Goal: Task Accomplishment & Management: Complete application form

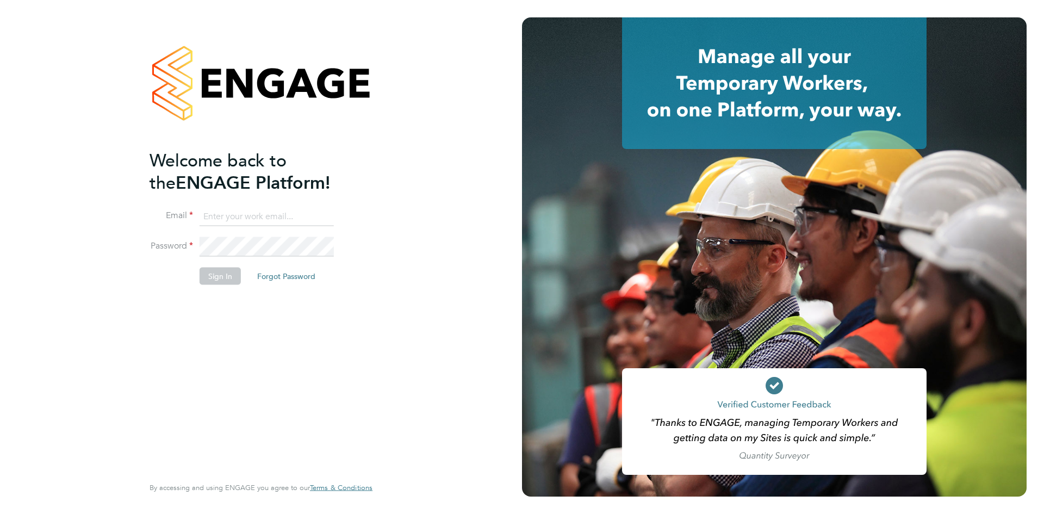
click at [231, 213] on input at bounding box center [267, 217] width 134 height 20
type input "info@cbwstaffingsolutions.com"
click at [209, 282] on button "Sign In" at bounding box center [220, 275] width 41 height 17
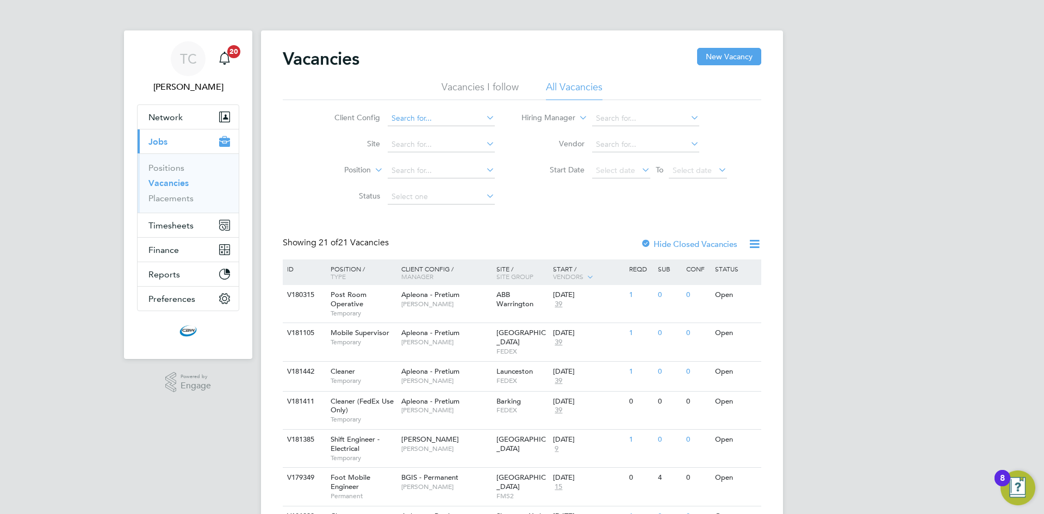
click at [438, 123] on input at bounding box center [441, 118] width 107 height 15
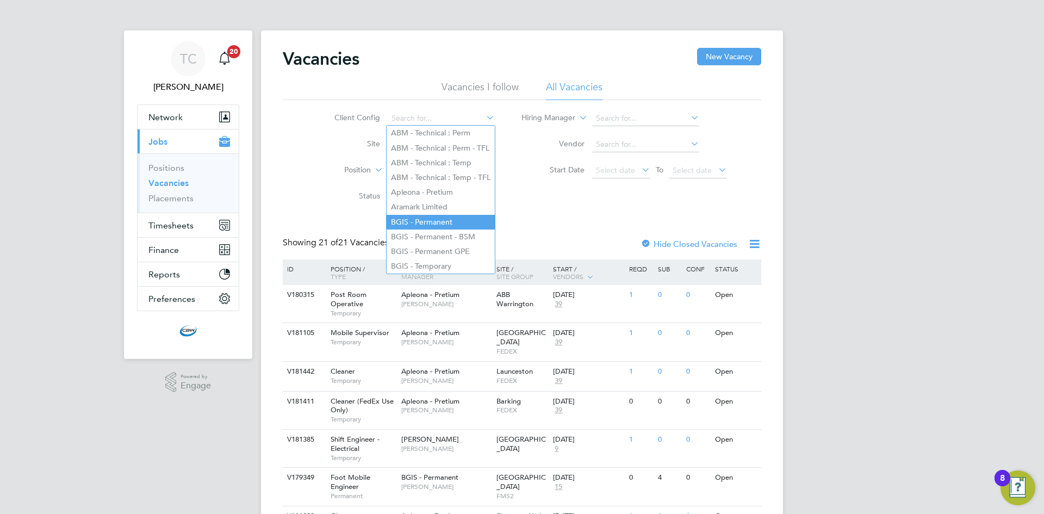
click at [447, 217] on li "BGIS - Permanent" at bounding box center [441, 222] width 108 height 15
type input "BGIS - Permanent"
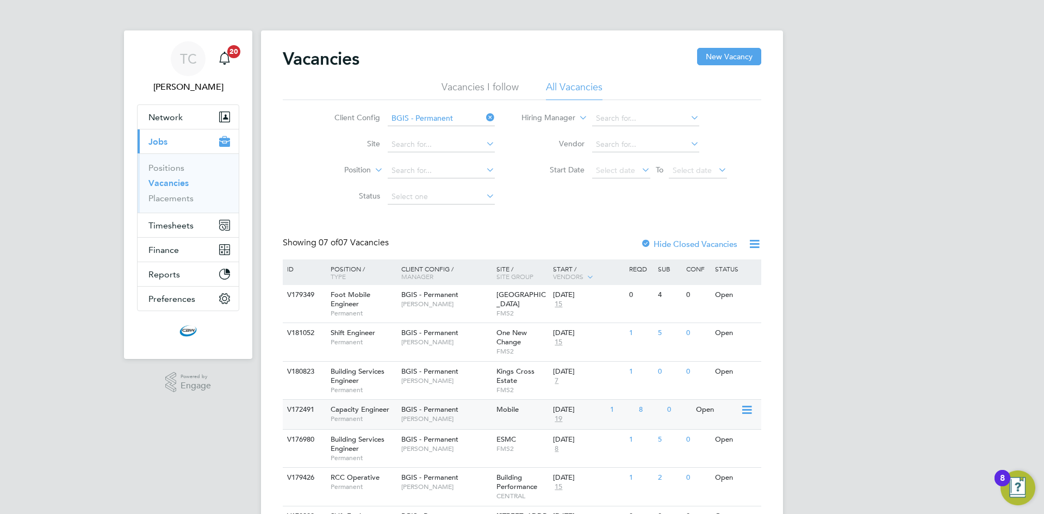
click at [497, 418] on div "Mobile" at bounding box center [522, 410] width 57 height 20
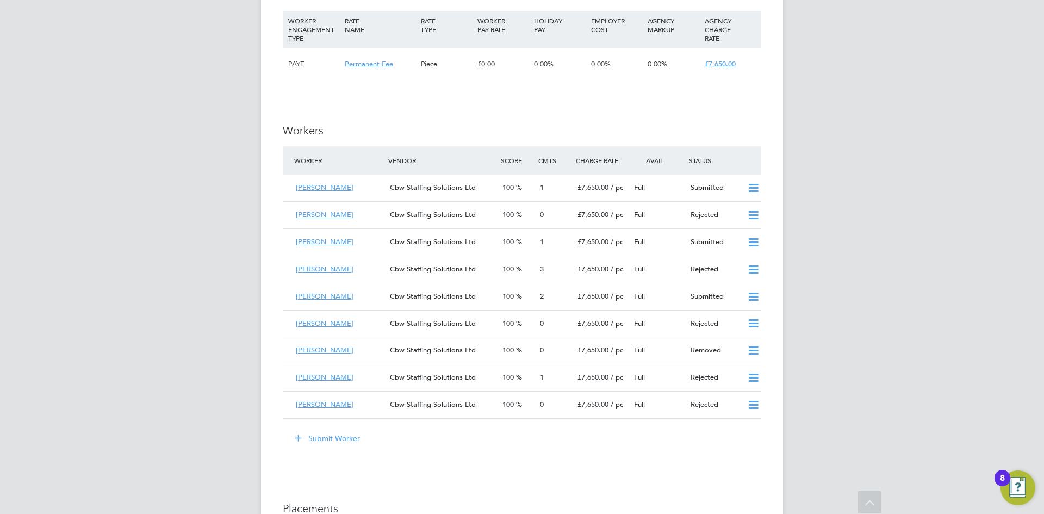
click at [339, 430] on button "Submit Worker" at bounding box center [328, 438] width 82 height 17
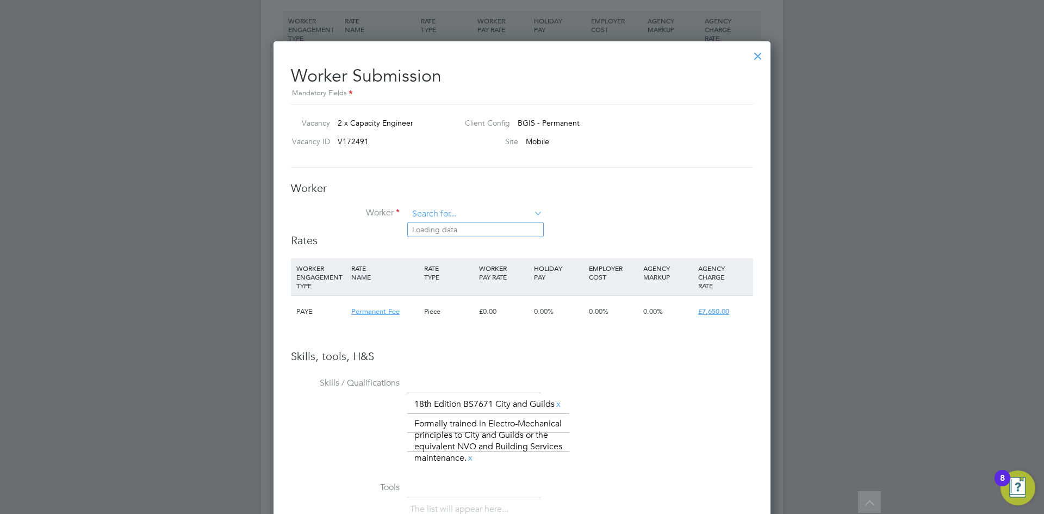
click at [500, 209] on input at bounding box center [475, 214] width 134 height 16
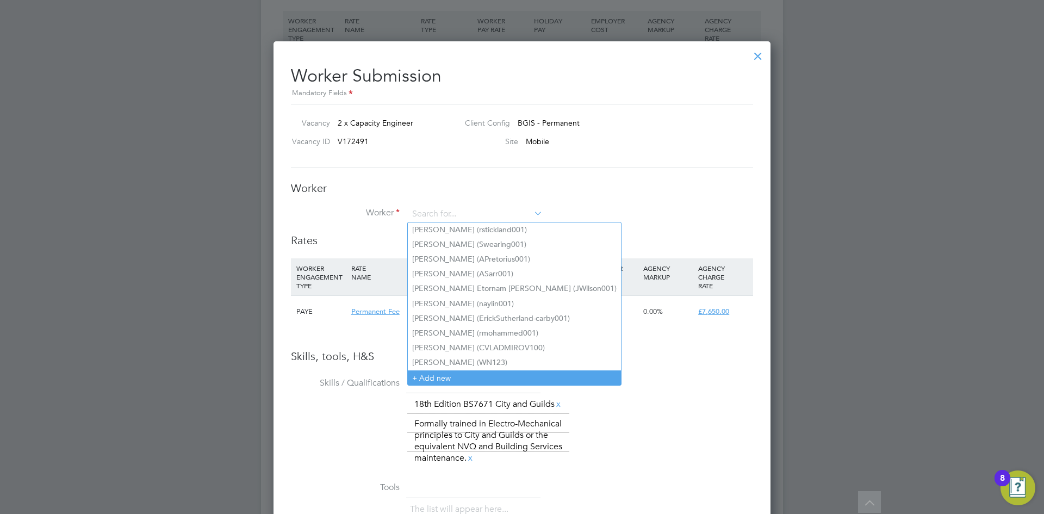
click at [446, 374] on li "+ Add new" at bounding box center [514, 377] width 213 height 15
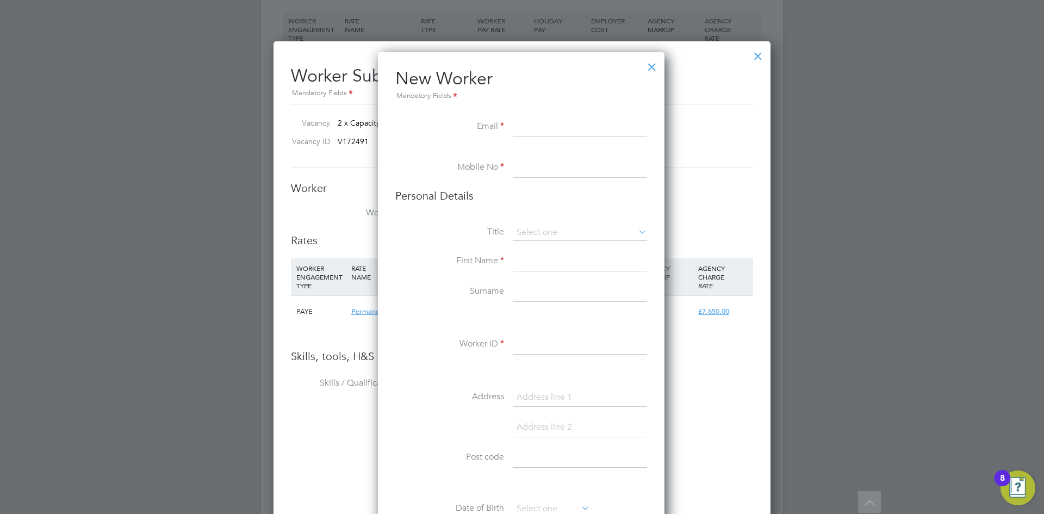
paste input "[EMAIL_ADDRESS][DOMAIN_NAME]"
type input "[EMAIL_ADDRESS][DOMAIN_NAME]"
click at [539, 164] on input at bounding box center [580, 168] width 134 height 20
paste input "7564 587562"
type input "07564 587562"
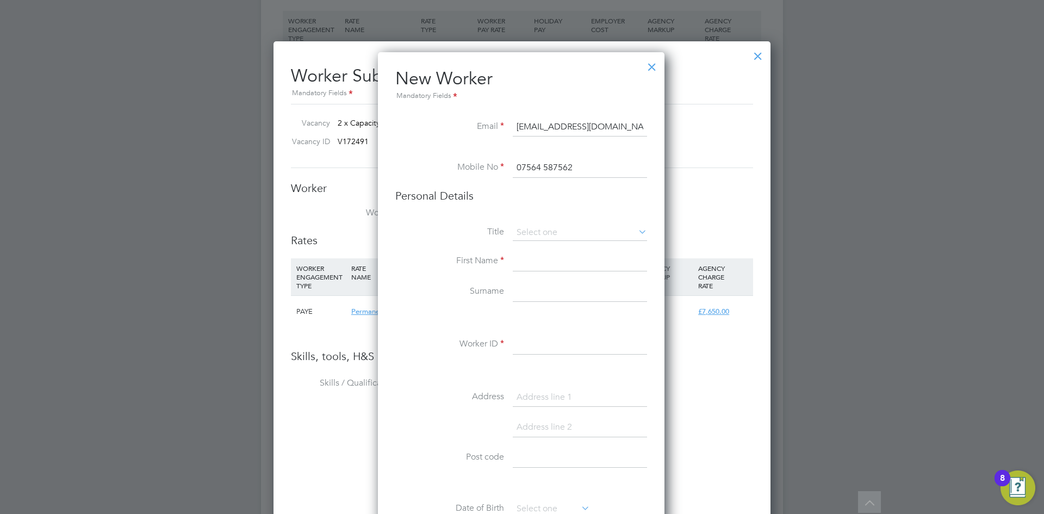
click at [533, 253] on input at bounding box center [580, 262] width 134 height 20
type input "Ciaran"
drag, startPoint x: 557, startPoint y: 295, endPoint x: 512, endPoint y: 295, distance: 45.7
click at [512, 295] on li "Surname [PERSON_NAME]" at bounding box center [521, 297] width 252 height 30
type input "Mcinanny"
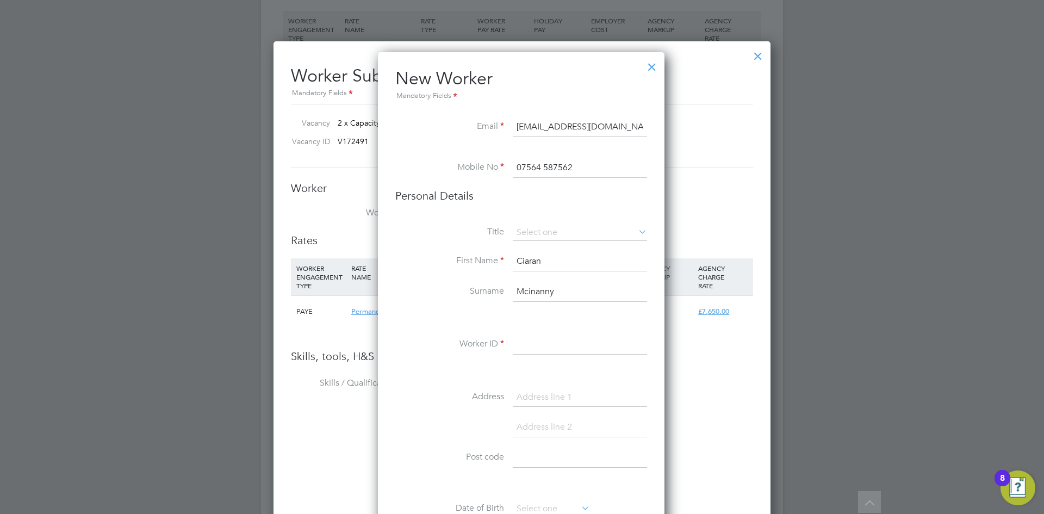
click at [528, 354] on input at bounding box center [580, 345] width 134 height 20
paste input "Mcinanny"
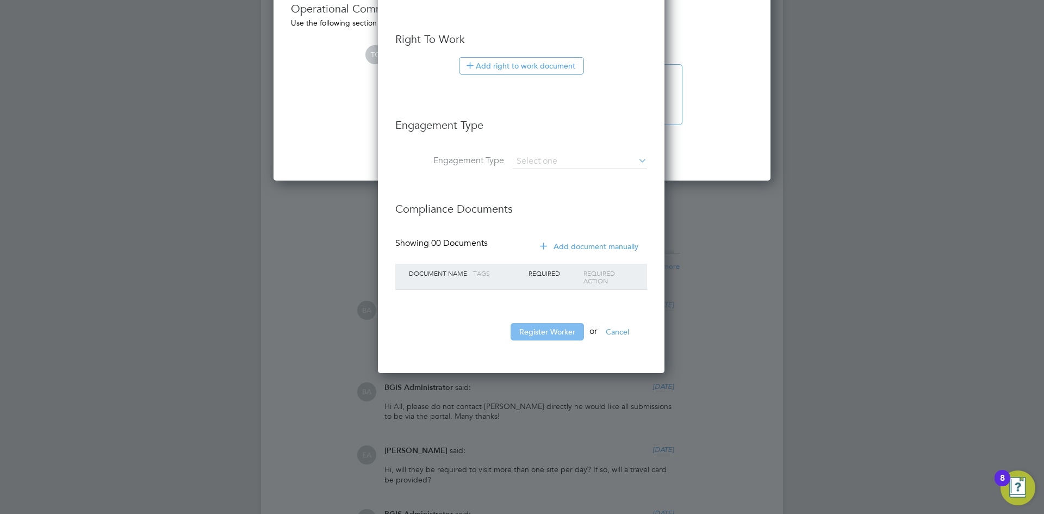
type input "CMcinanny001"
click at [538, 339] on button "Register Worker" at bounding box center [547, 331] width 73 height 17
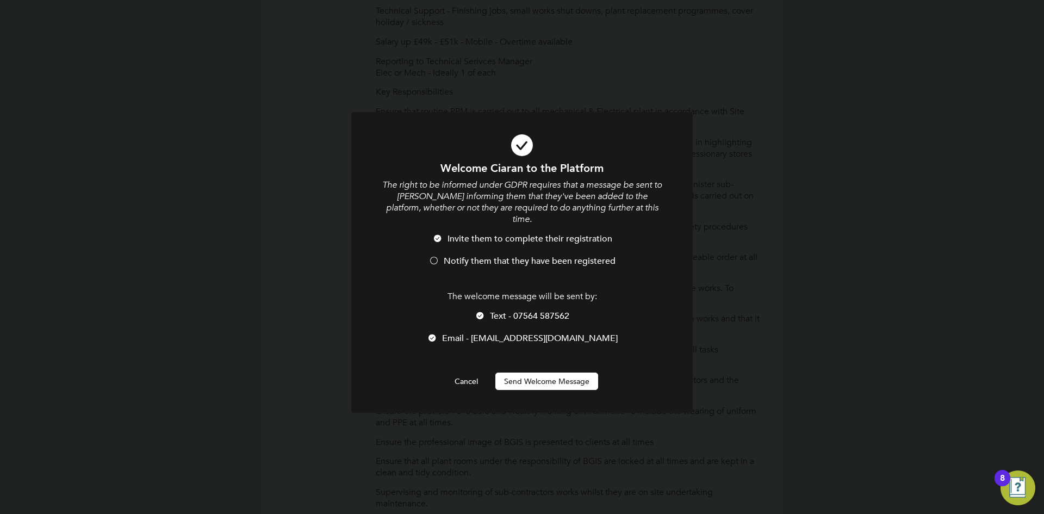
click at [433, 256] on div at bounding box center [434, 261] width 11 height 11
click at [482, 311] on div at bounding box center [480, 316] width 11 height 11
click at [537, 373] on button "Send Welcome Message" at bounding box center [546, 381] width 103 height 17
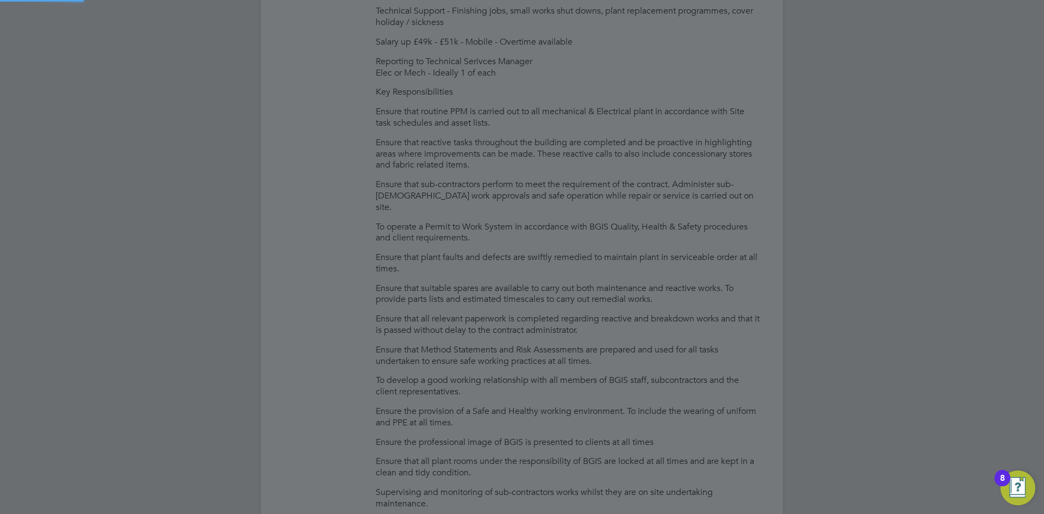
type input "Ciaran Mcinanny (CMcinanny001)"
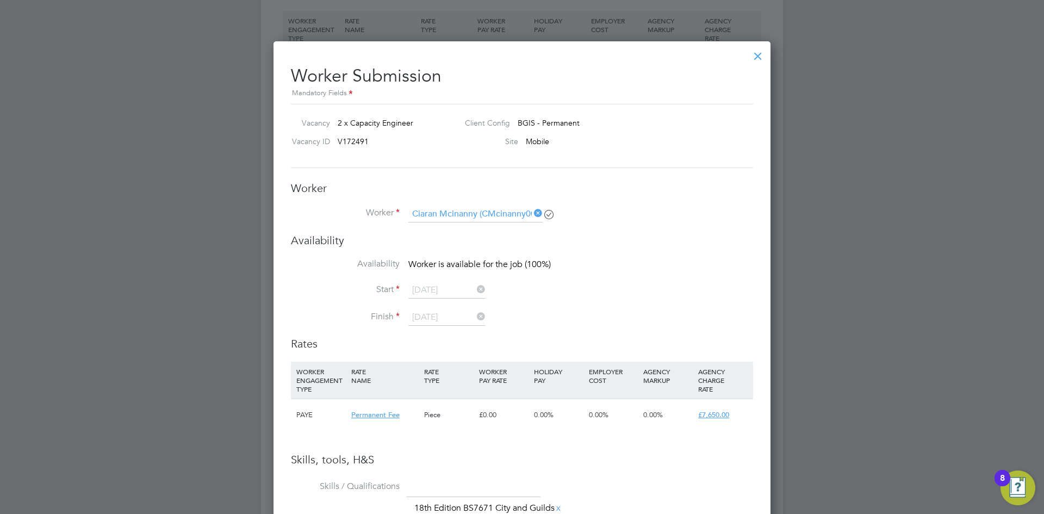
click at [755, 51] on div at bounding box center [758, 54] width 20 height 20
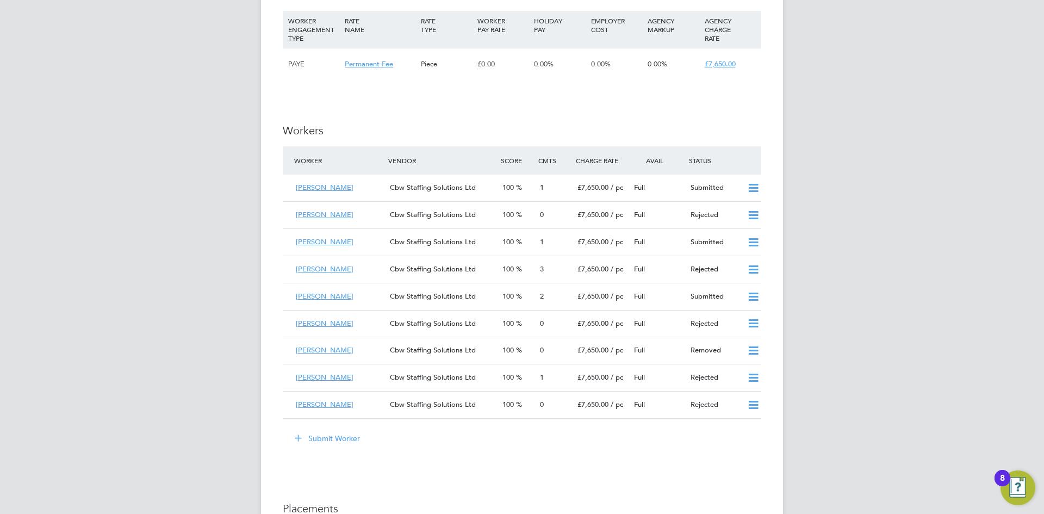
click at [340, 430] on button "Submit Worker" at bounding box center [328, 438] width 82 height 17
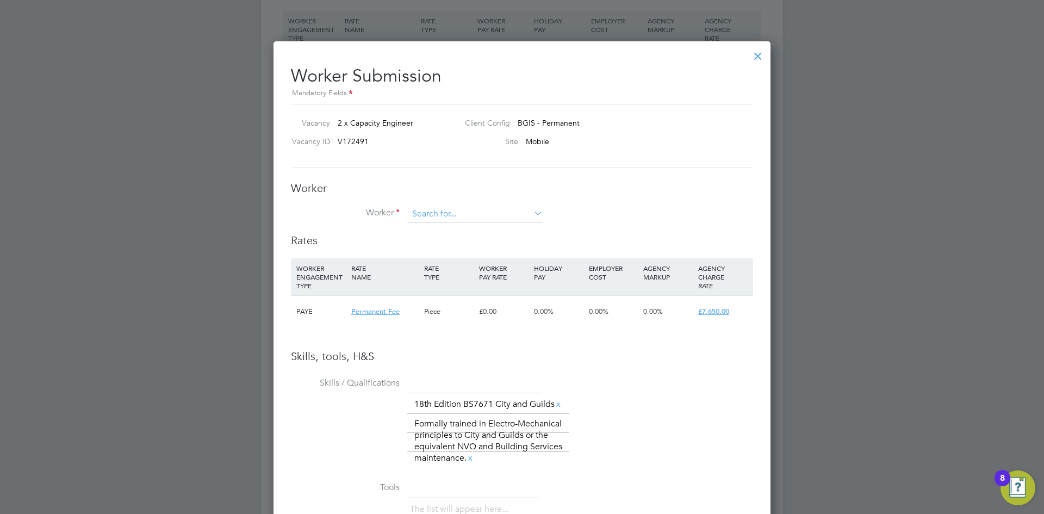
click at [435, 212] on input at bounding box center [475, 214] width 134 height 16
click at [483, 254] on li "Ciaran Mcinanny (CMcinanny001)" at bounding box center [479, 259] width 142 height 15
type input "Ciaran Mcinanny (CMcinanny001)"
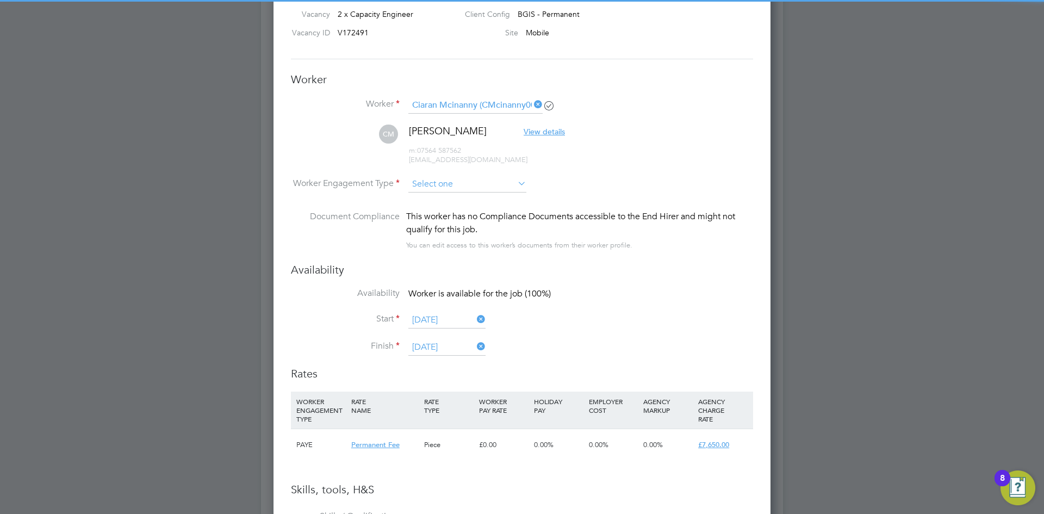
click at [472, 190] on input at bounding box center [467, 184] width 118 height 16
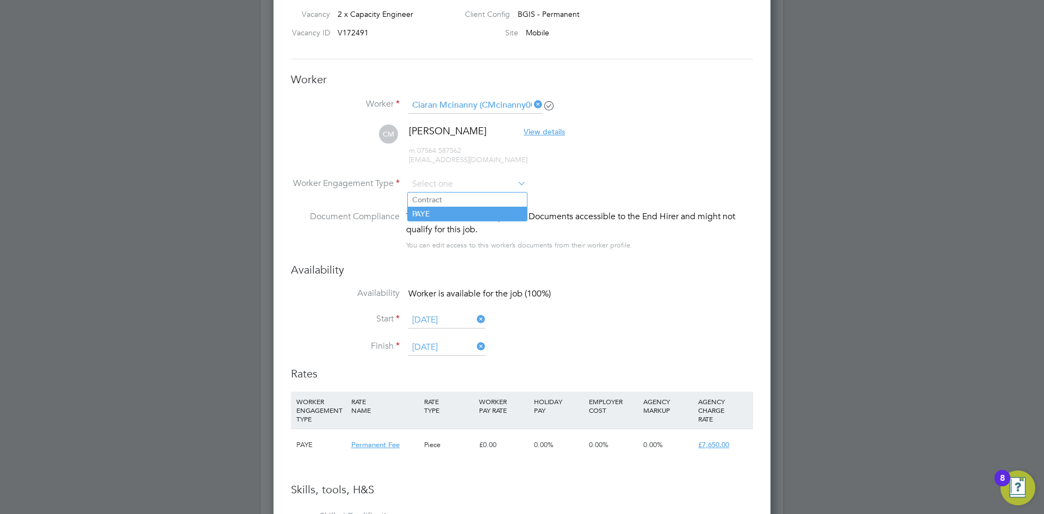
click at [461, 216] on li "PAYE" at bounding box center [467, 214] width 119 height 14
type input "PAYE"
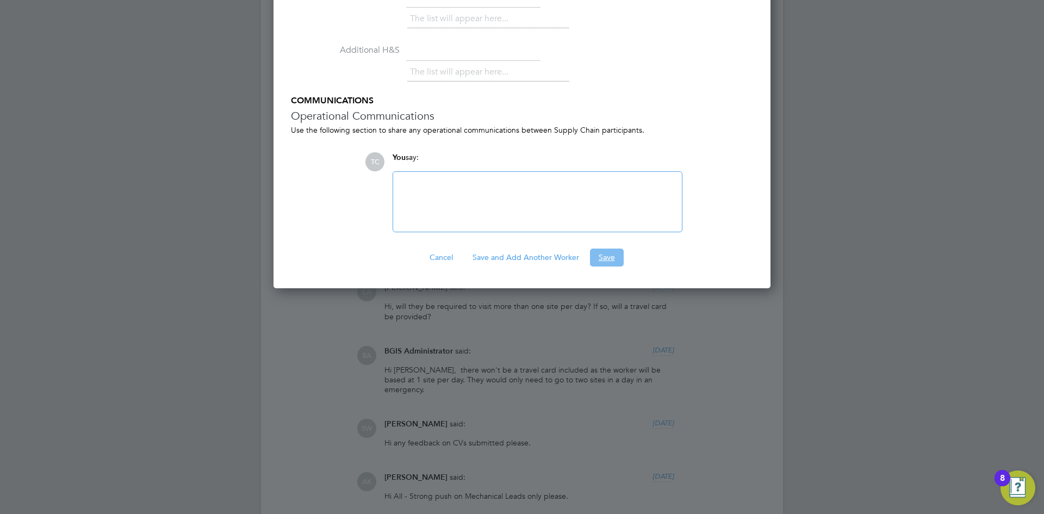
click at [606, 261] on button "Save" at bounding box center [607, 257] width 34 height 17
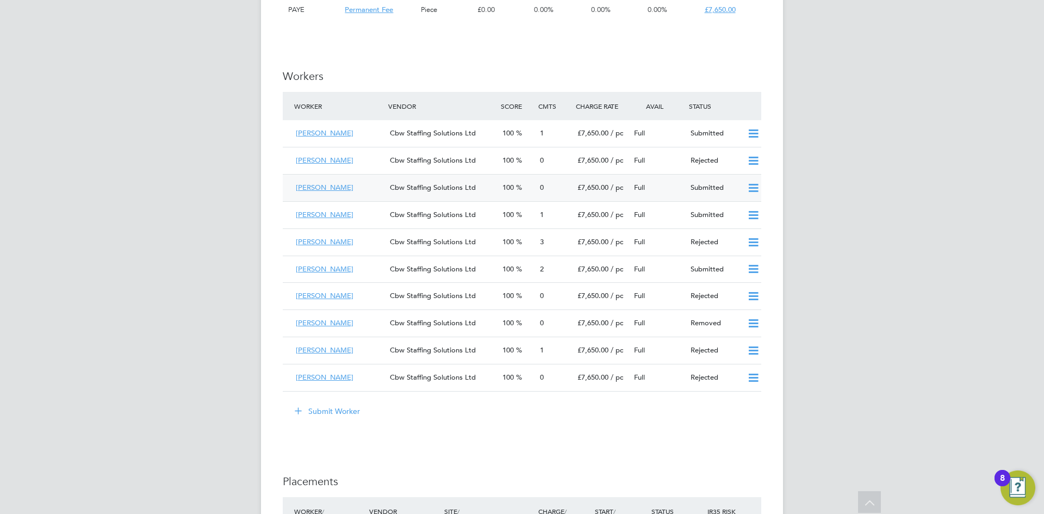
click at [412, 179] on div "Cbw Staffing Solutions Ltd" at bounding box center [442, 188] width 113 height 18
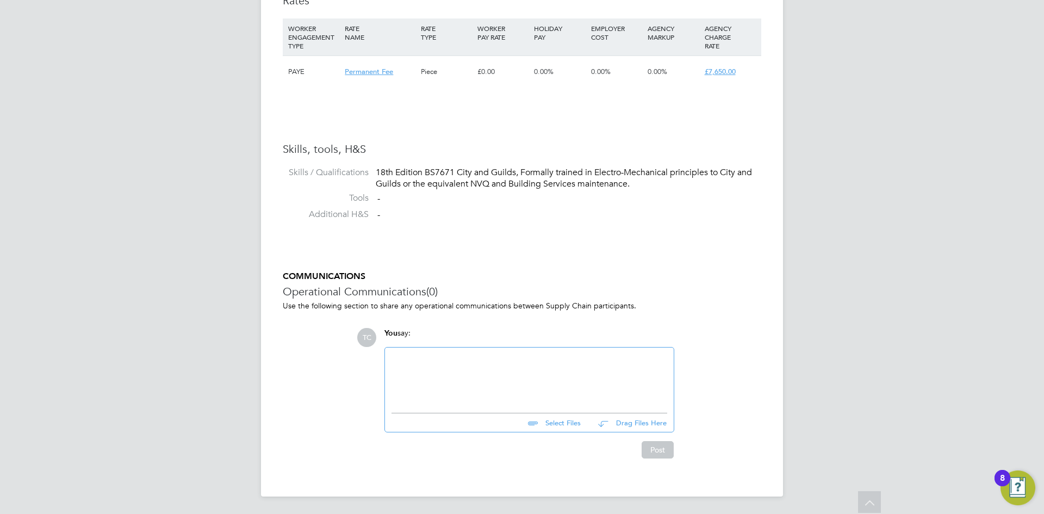
click at [566, 424] on input "file" at bounding box center [585, 420] width 163 height 15
drag, startPoint x: 558, startPoint y: 429, endPoint x: 559, endPoint y: 423, distance: 6.1
click at [558, 429] on div "Select Files Drag Files Here" at bounding box center [530, 419] width 276 height 24
click at [559, 423] on input "file" at bounding box center [585, 420] width 163 height 15
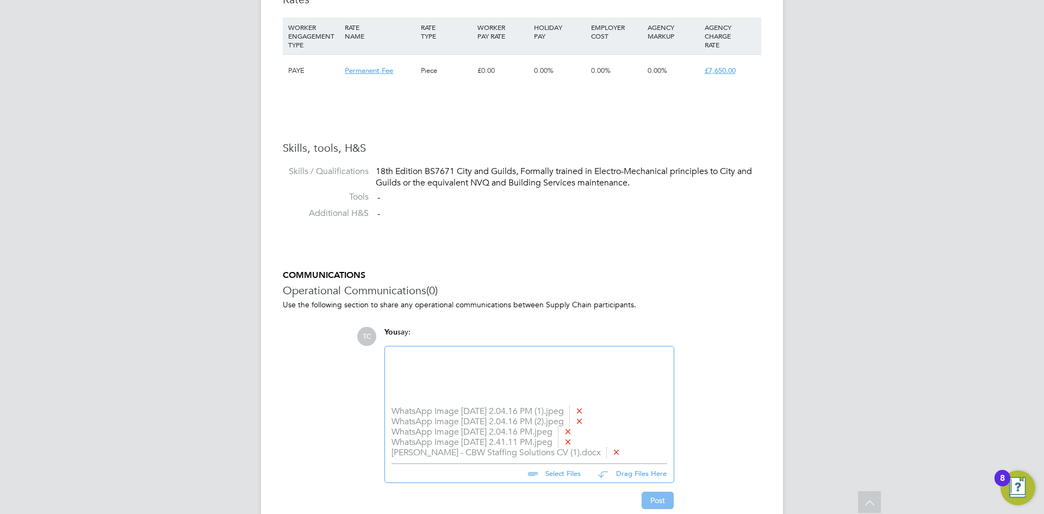
click at [667, 496] on button "Post" at bounding box center [658, 500] width 32 height 17
